Goal: Task Accomplishment & Management: Use online tool/utility

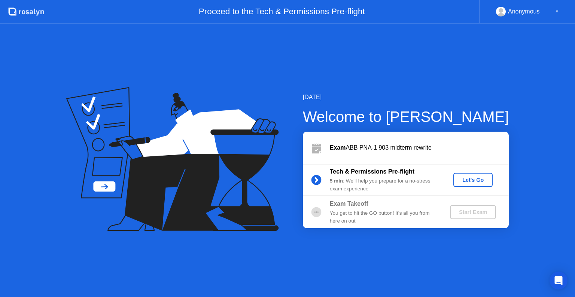
click at [478, 183] on div "Let's Go" at bounding box center [472, 180] width 33 height 6
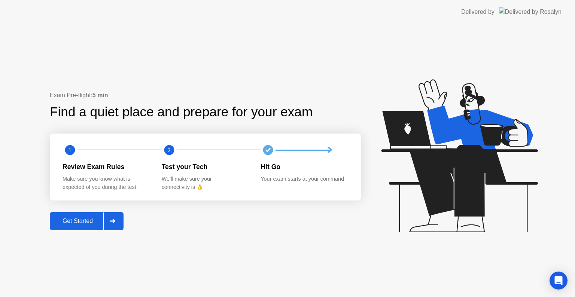
click at [114, 221] on icon at bounding box center [113, 221] width 6 height 4
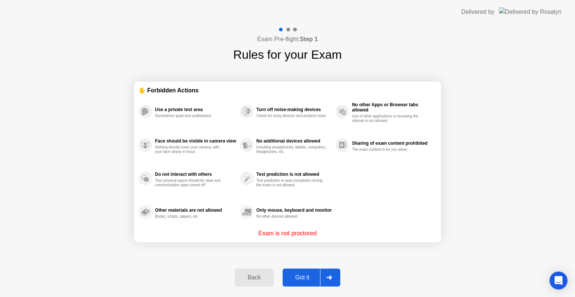
click at [302, 272] on button "Got it" at bounding box center [311, 278] width 58 height 18
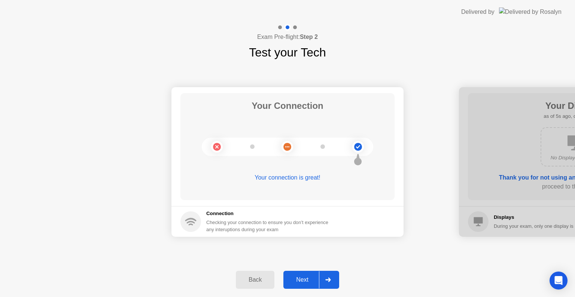
click at [296, 284] on button "Next" at bounding box center [311, 280] width 56 height 18
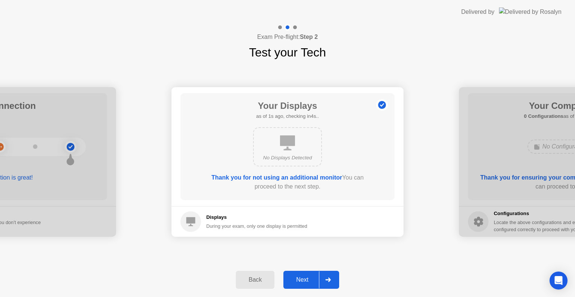
click at [296, 284] on button "Next" at bounding box center [311, 280] width 56 height 18
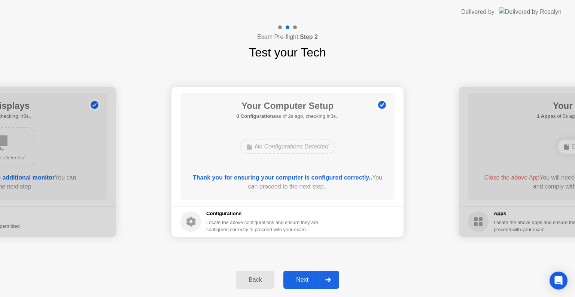
click at [303, 276] on div "Next" at bounding box center [301, 279] width 33 height 7
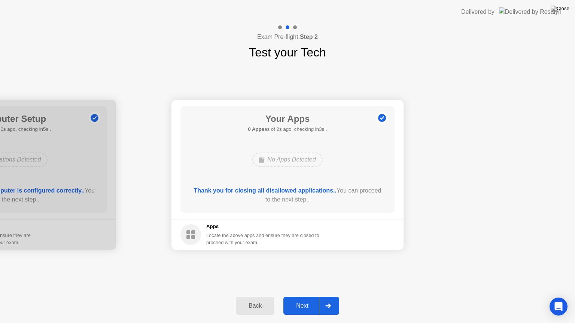
click at [305, 297] on div "Next" at bounding box center [301, 306] width 33 height 7
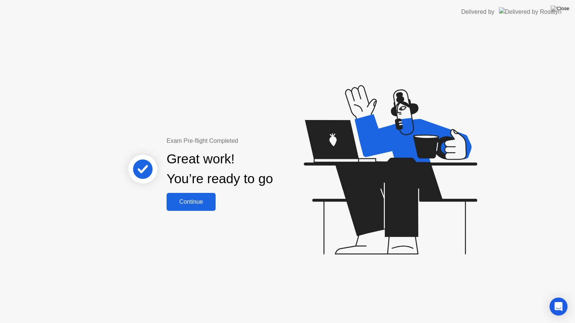
click at [199, 195] on button "Continue" at bounding box center [190, 202] width 49 height 18
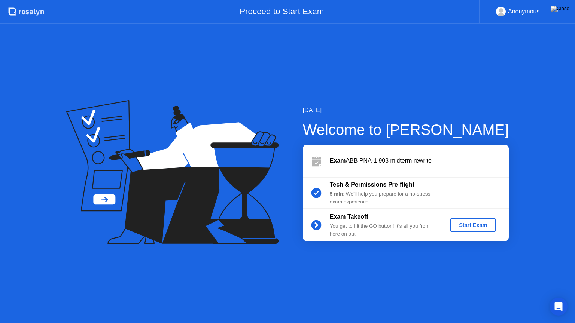
click at [473, 225] on div "Start Exam" at bounding box center [473, 225] width 40 height 6
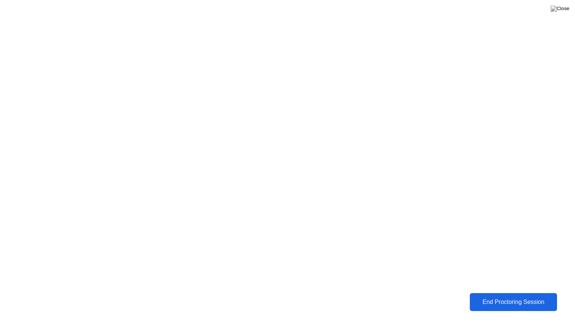
click at [522, 297] on button "End Proctoring Session" at bounding box center [514, 302] width 88 height 18
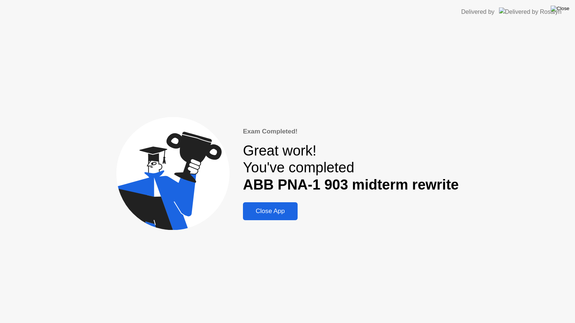
click at [566, 9] on img at bounding box center [559, 9] width 19 height 6
